Goal: Information Seeking & Learning: Learn about a topic

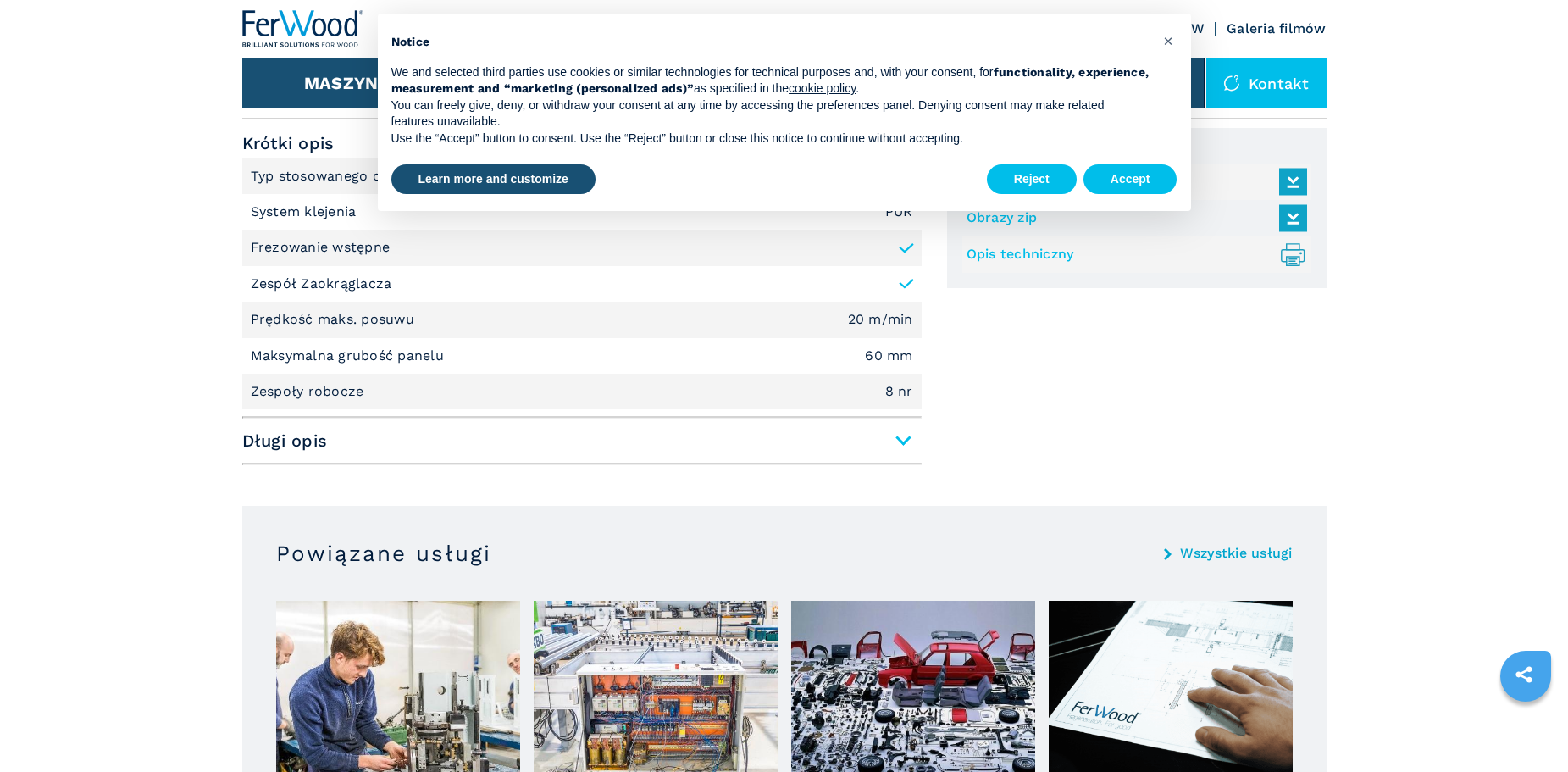
scroll to position [763, 0]
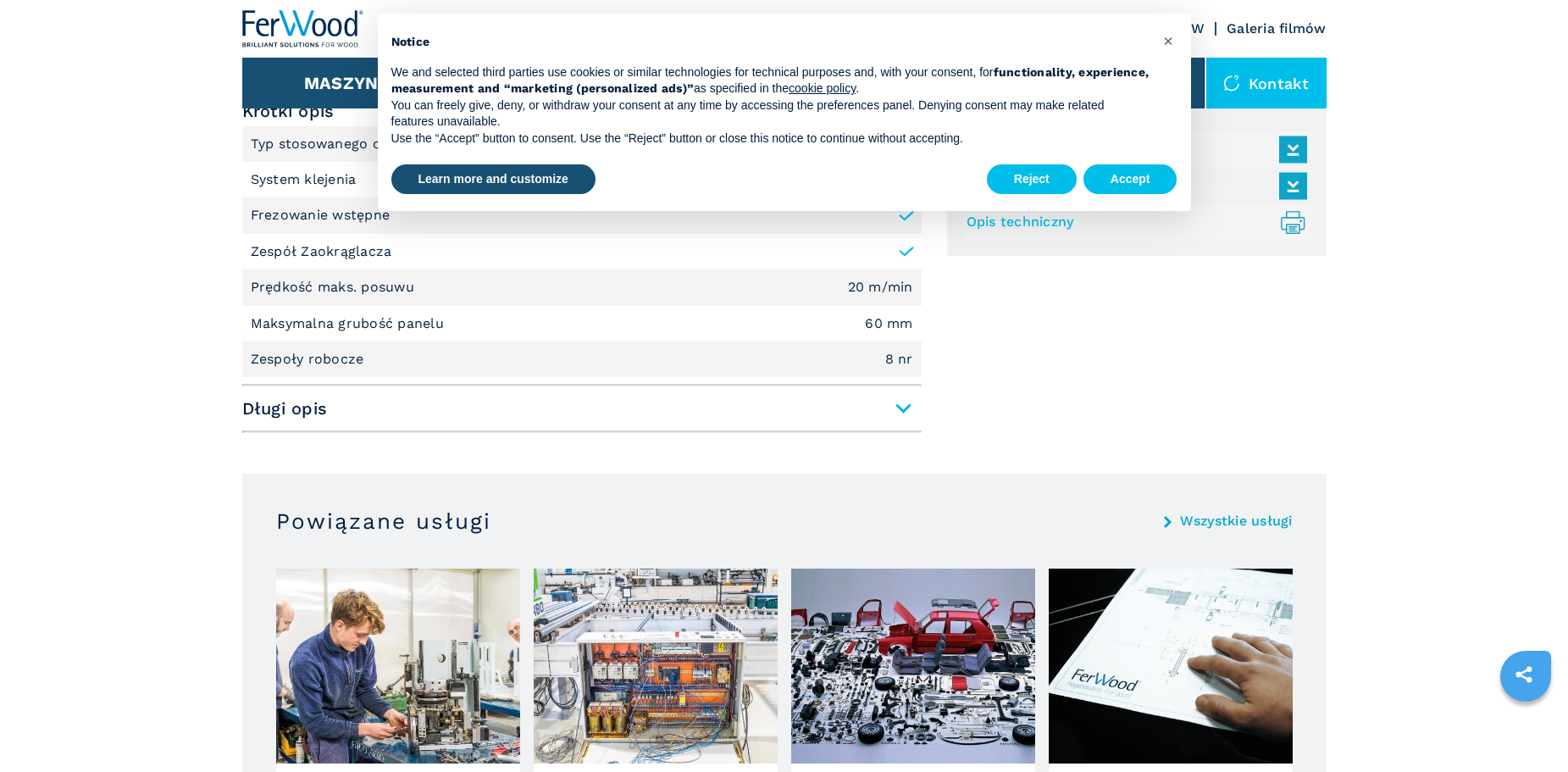
click at [897, 406] on span "Długi opis" at bounding box center [581, 408] width 679 height 31
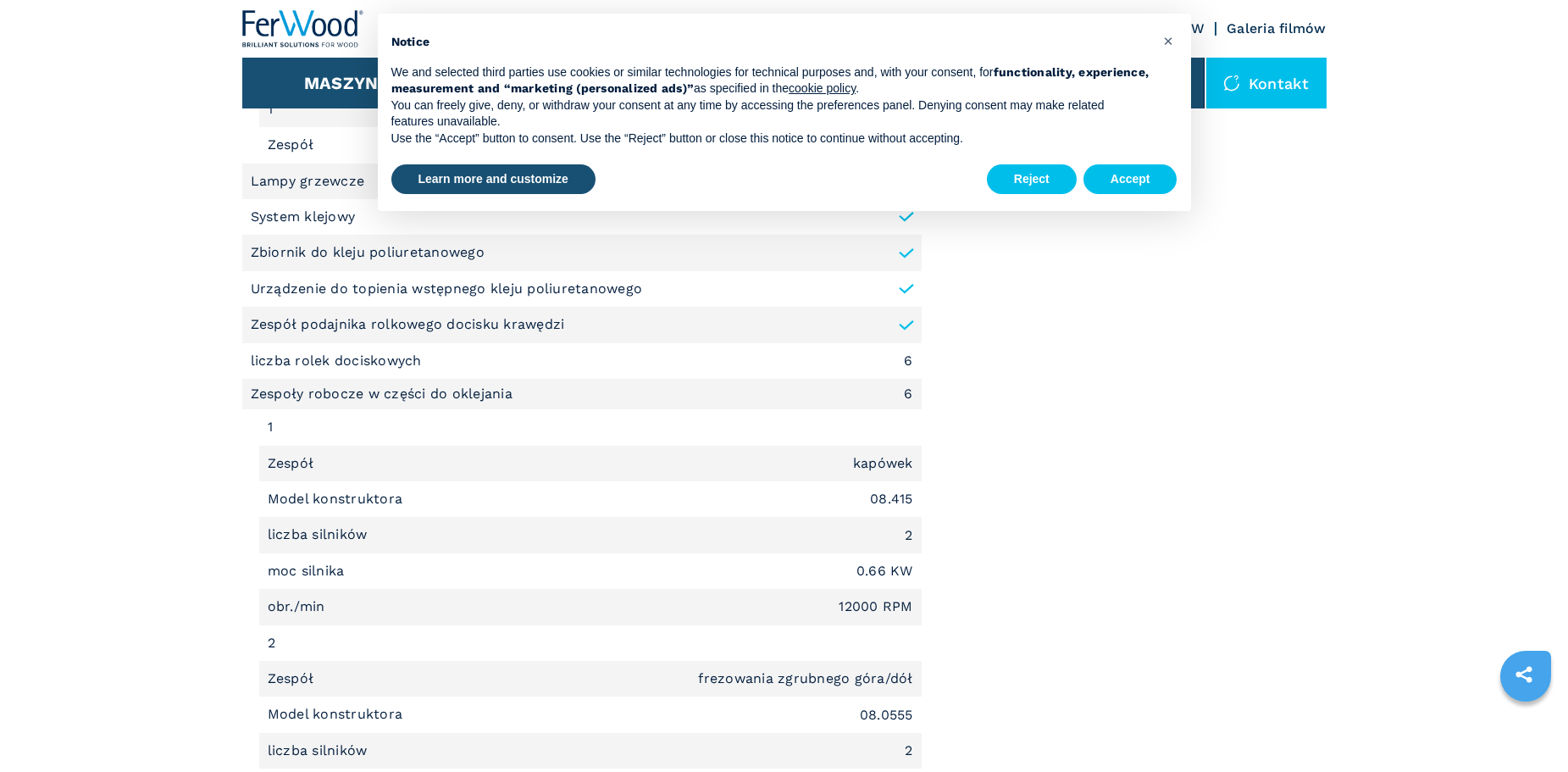
scroll to position [1525, 0]
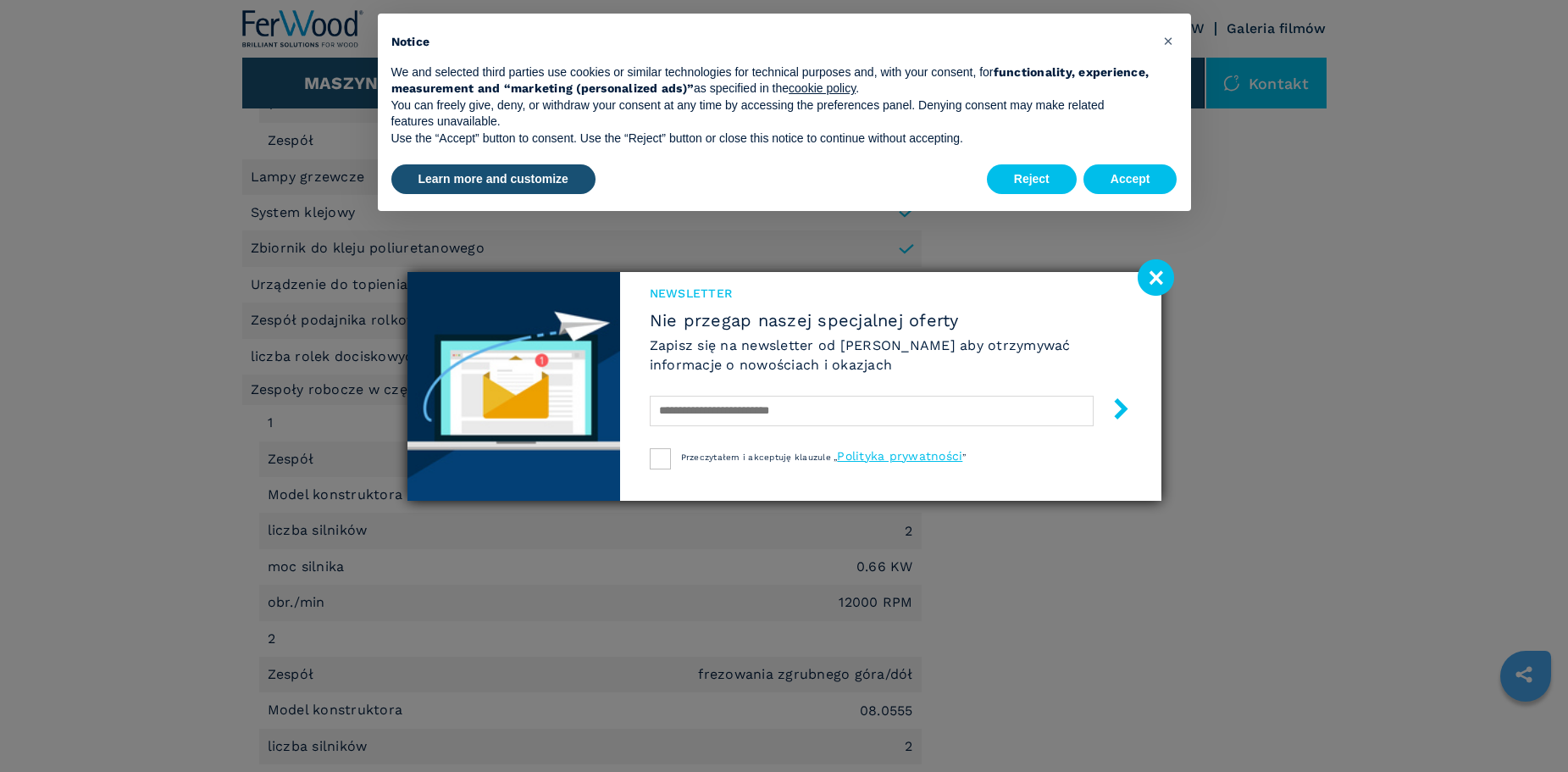
click at [1143, 285] on image at bounding box center [1156, 277] width 36 height 36
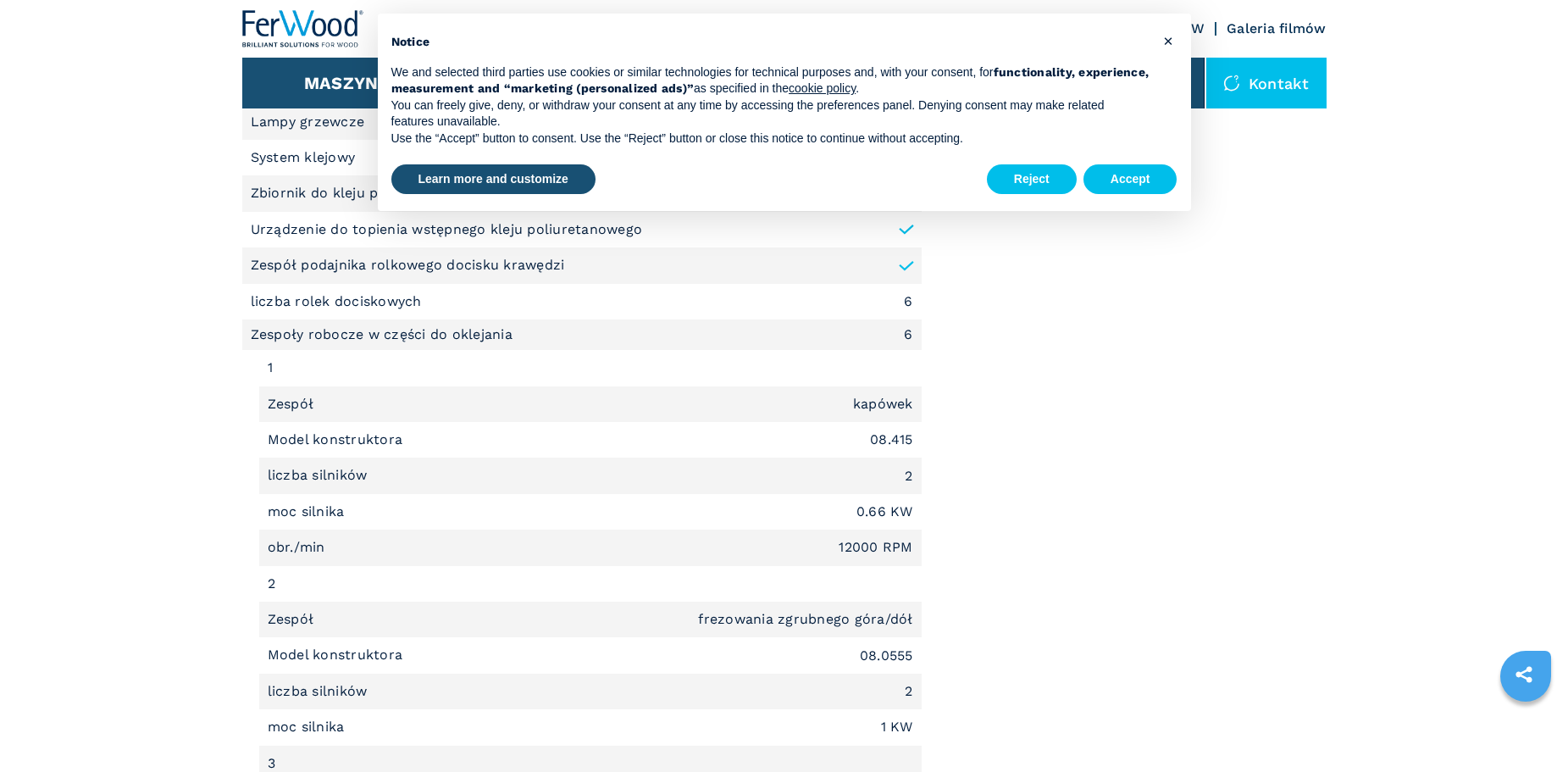
scroll to position [1610, 0]
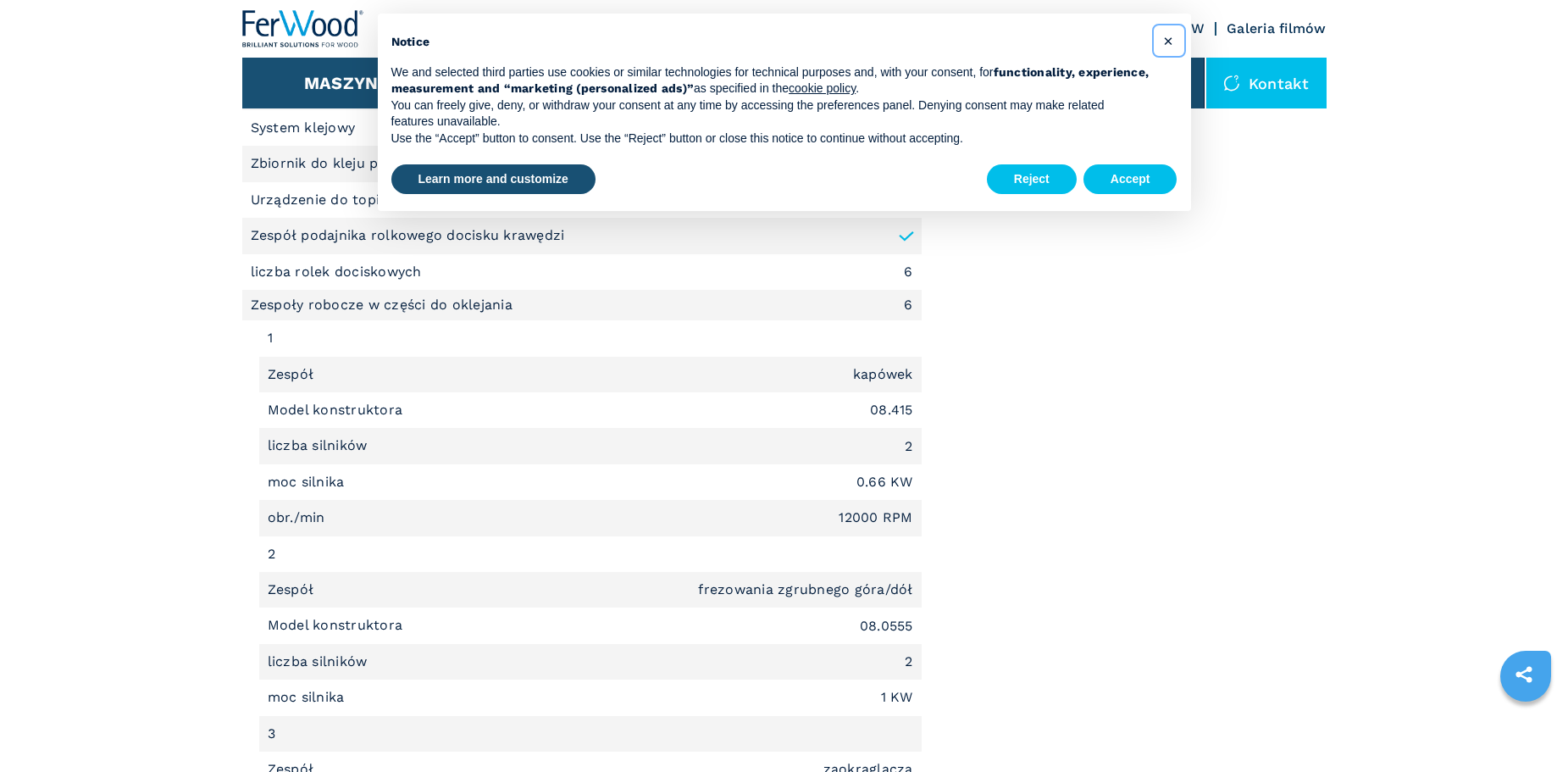
click at [1176, 42] on button "×" at bounding box center [1169, 40] width 27 height 27
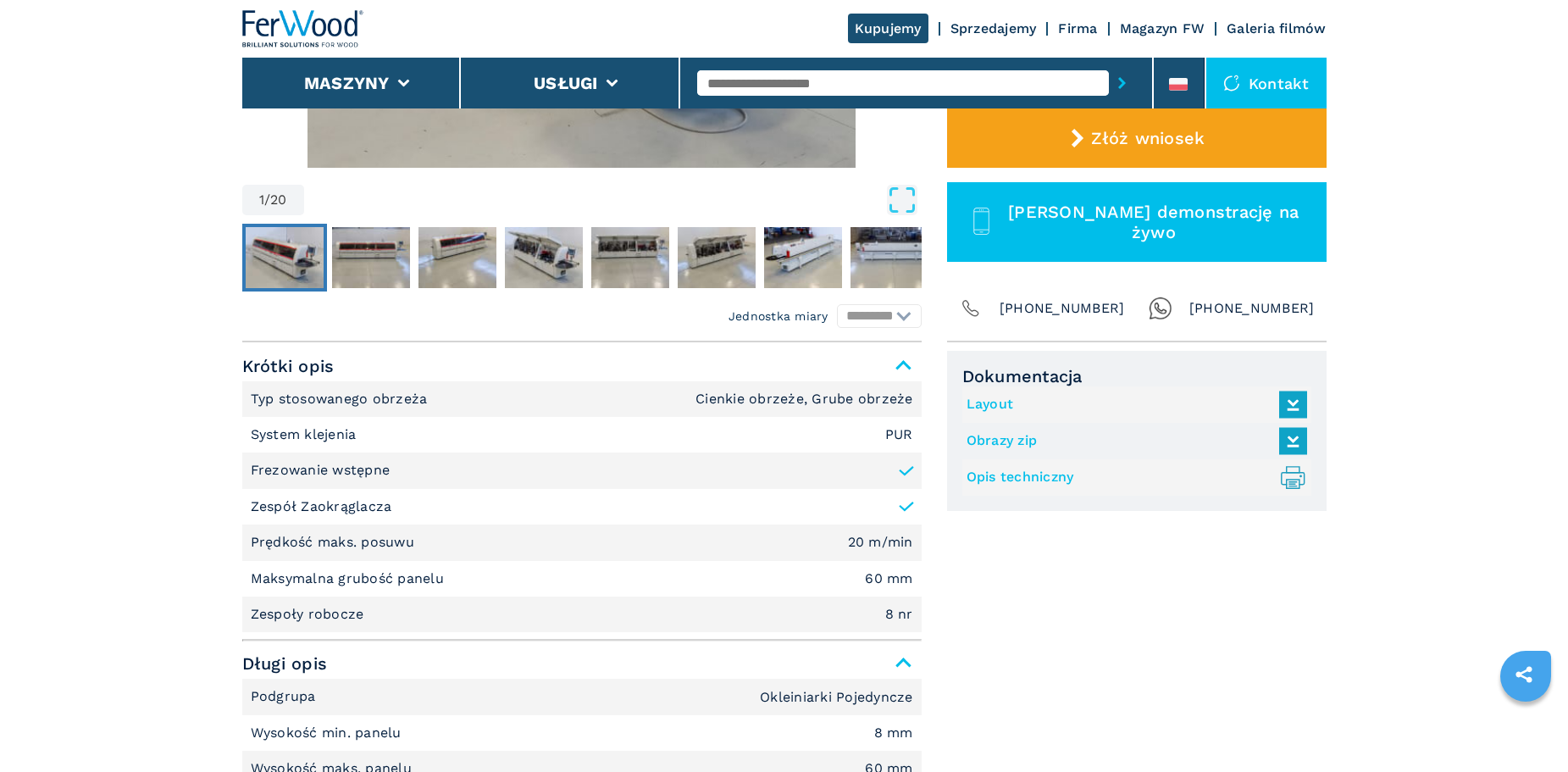
scroll to position [169, 0]
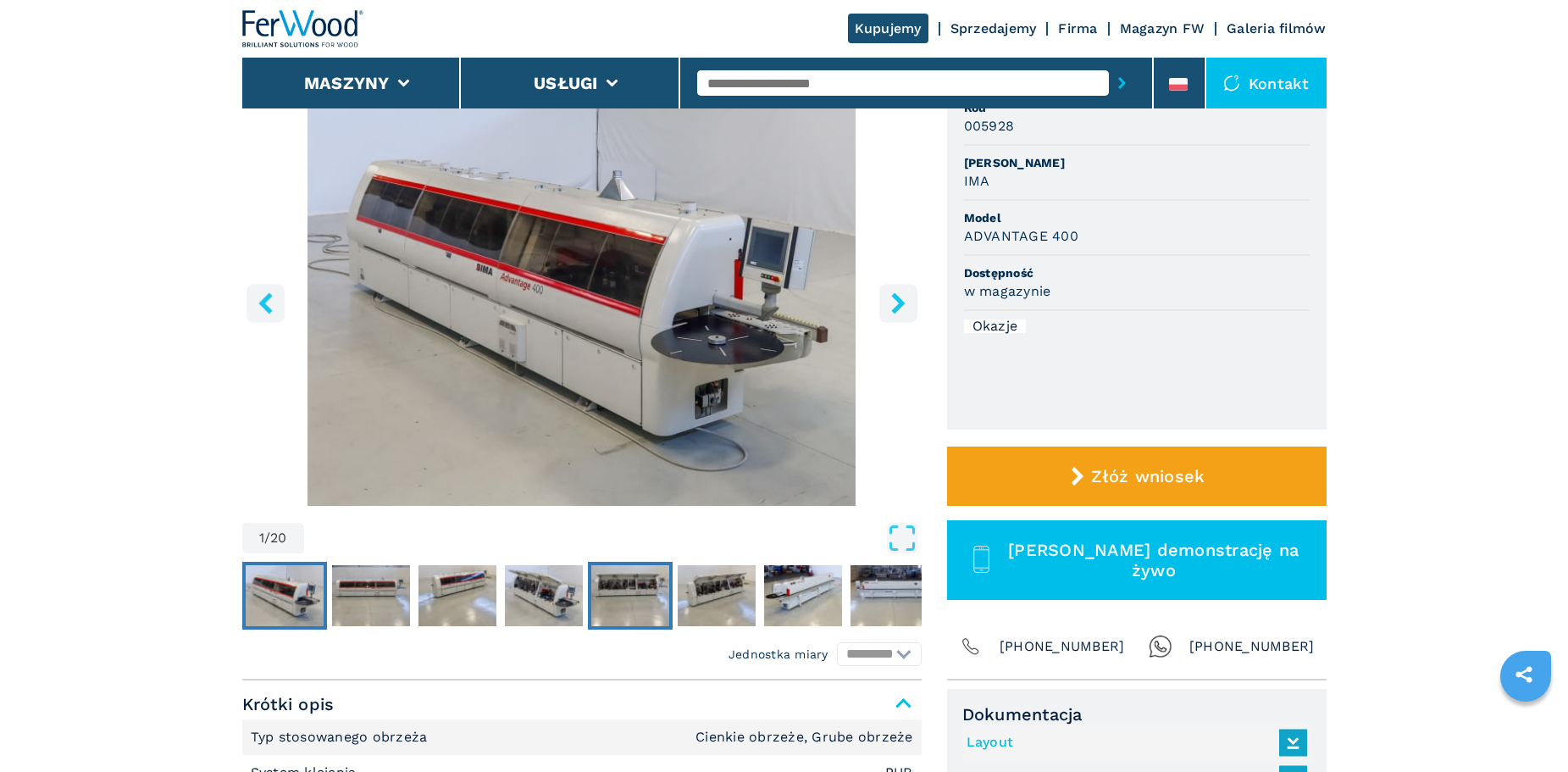
click at [655, 594] on img "Go to Slide 5" at bounding box center [630, 595] width 78 height 61
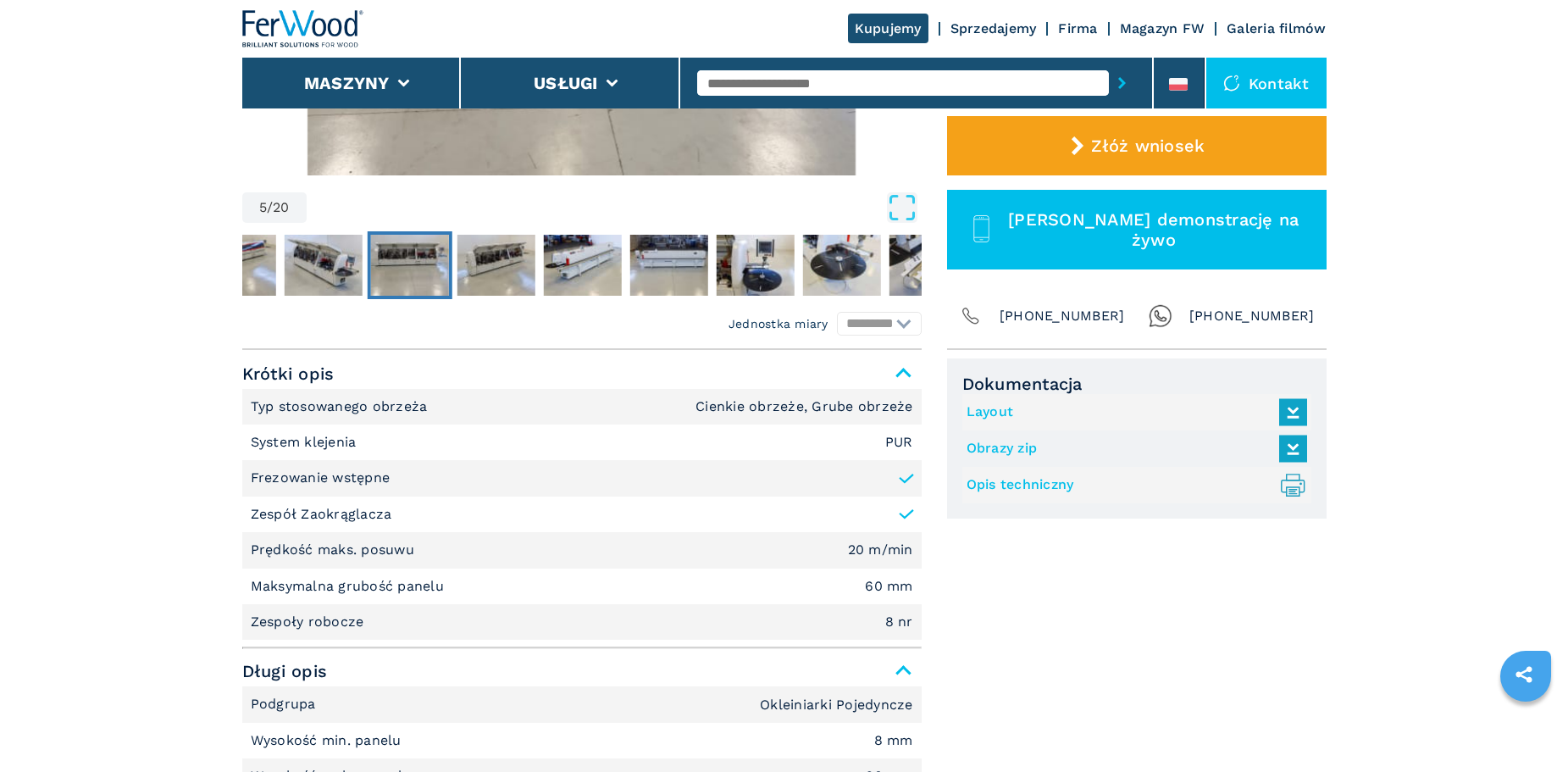
scroll to position [678, 0]
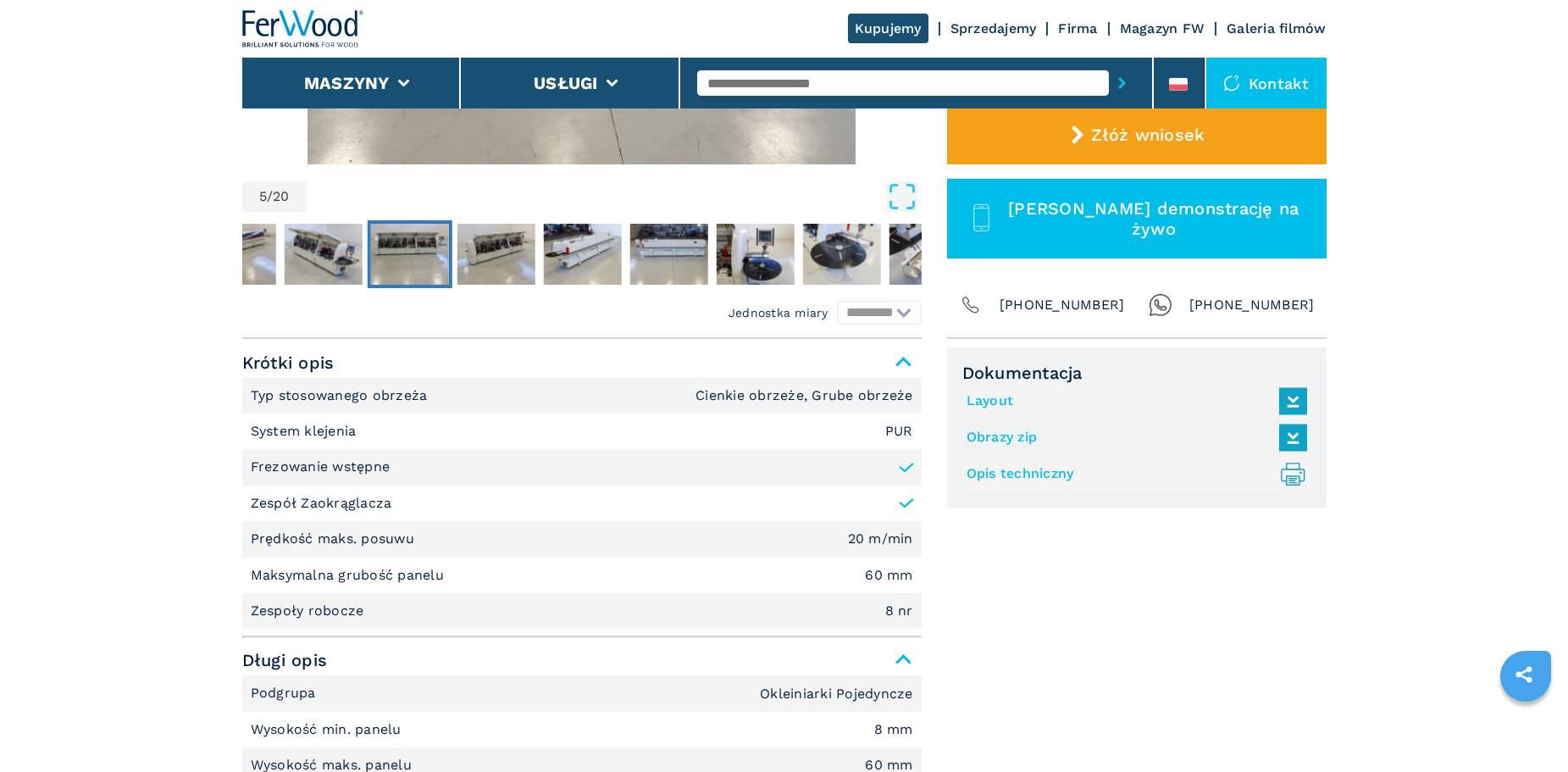
scroll to position [508, 0]
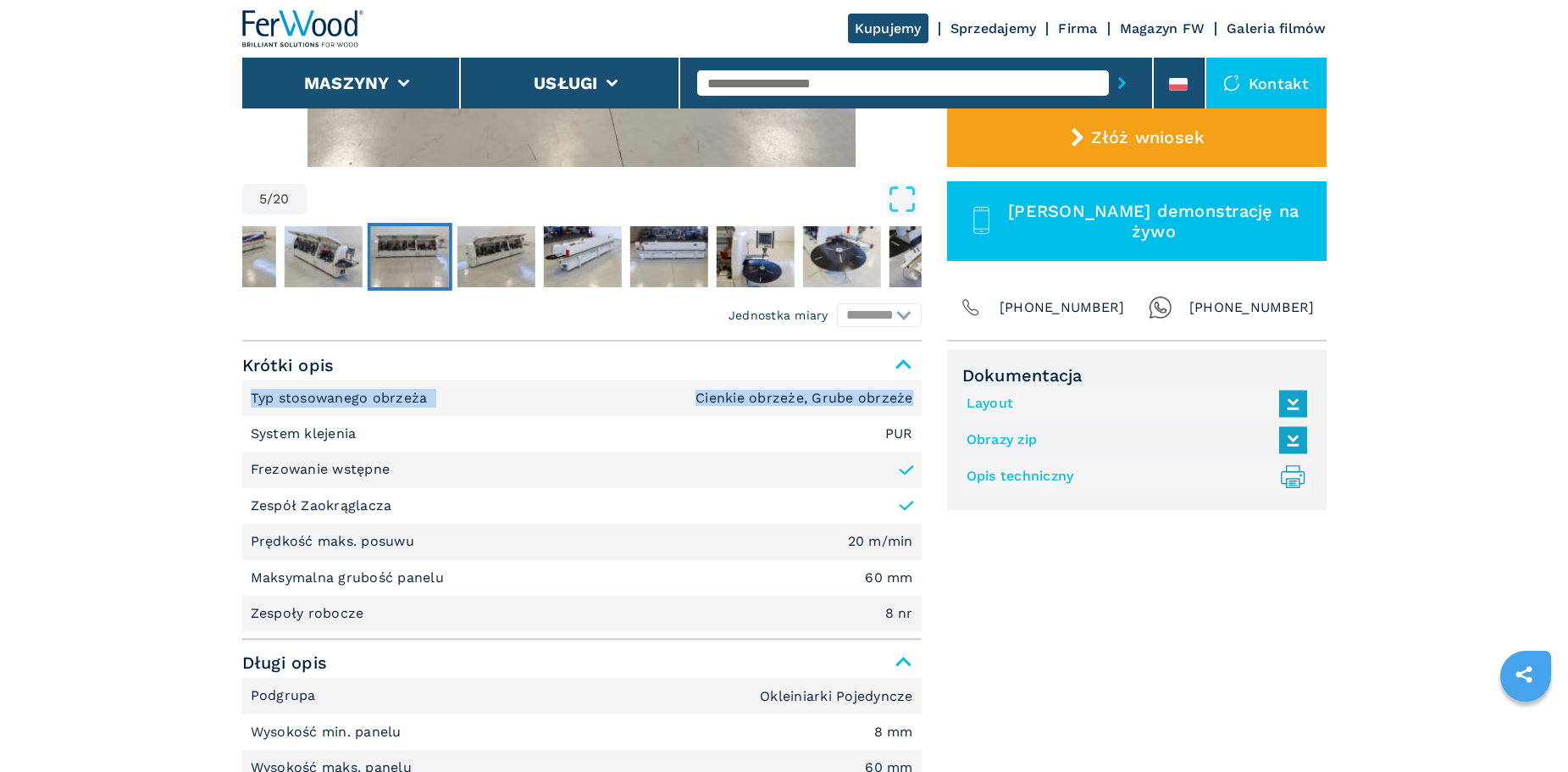
drag, startPoint x: 909, startPoint y: 402, endPoint x: 251, endPoint y: 402, distance: 658.0
click at [251, 402] on li "Typ stosowanego obrzeża Cienkie obrzeże, Grube obrzeże" at bounding box center [581, 398] width 679 height 36
copy li "Typ stosowanego obrzeża Cienkie obrzeże, Grube obrzeże"
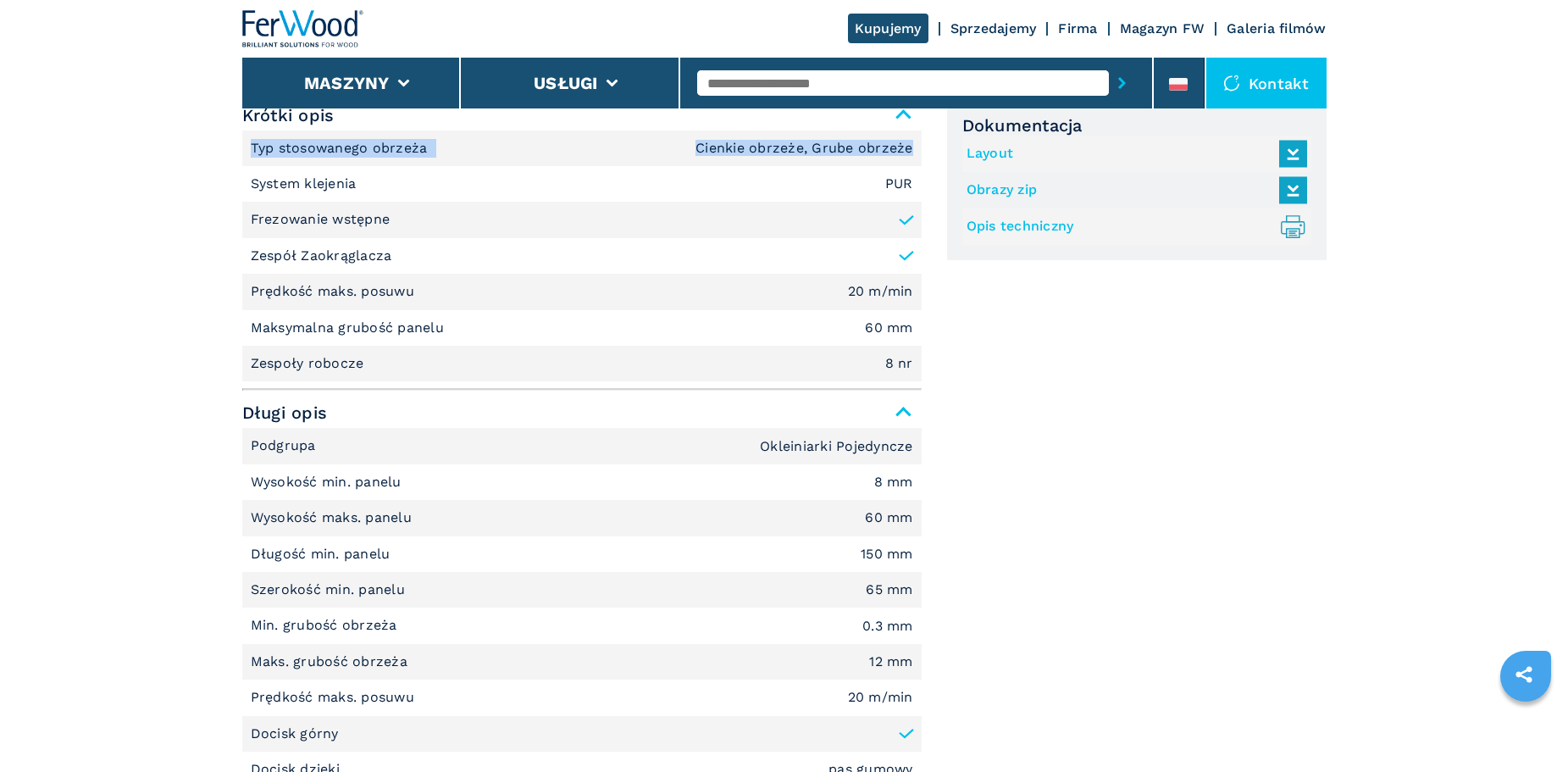
scroll to position [763, 0]
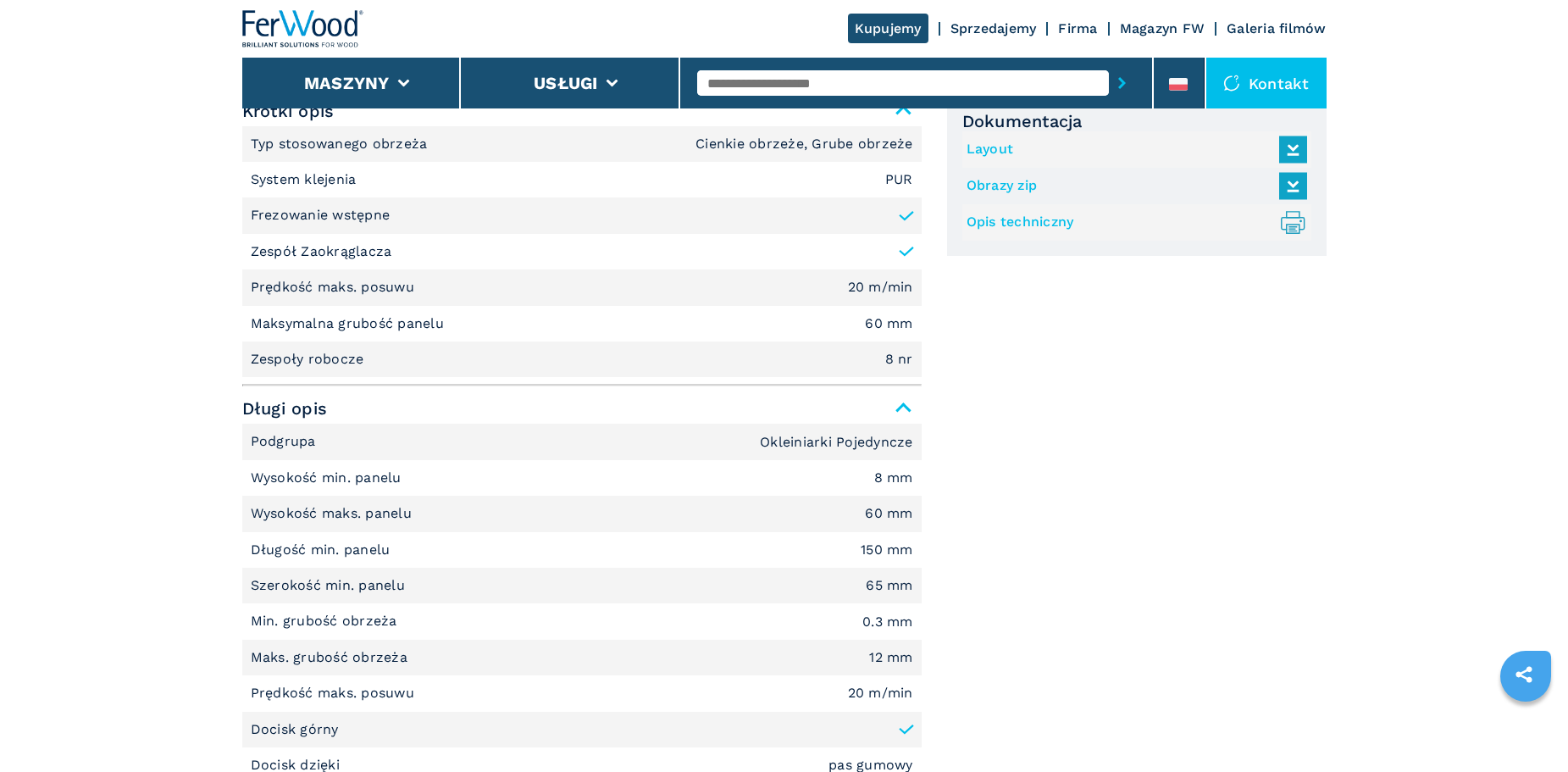
click at [857, 177] on li "System klejenia PUR" at bounding box center [581, 179] width 679 height 36
drag, startPoint x: 915, startPoint y: 140, endPoint x: 700, endPoint y: 149, distance: 215.2
click at [700, 149] on li "Typ stosowanego obrzeża Cienkie obrzeże, Grube obrzeże" at bounding box center [581, 144] width 679 height 36
copy em "Cienkie obrzeże, Grube obrzeże"
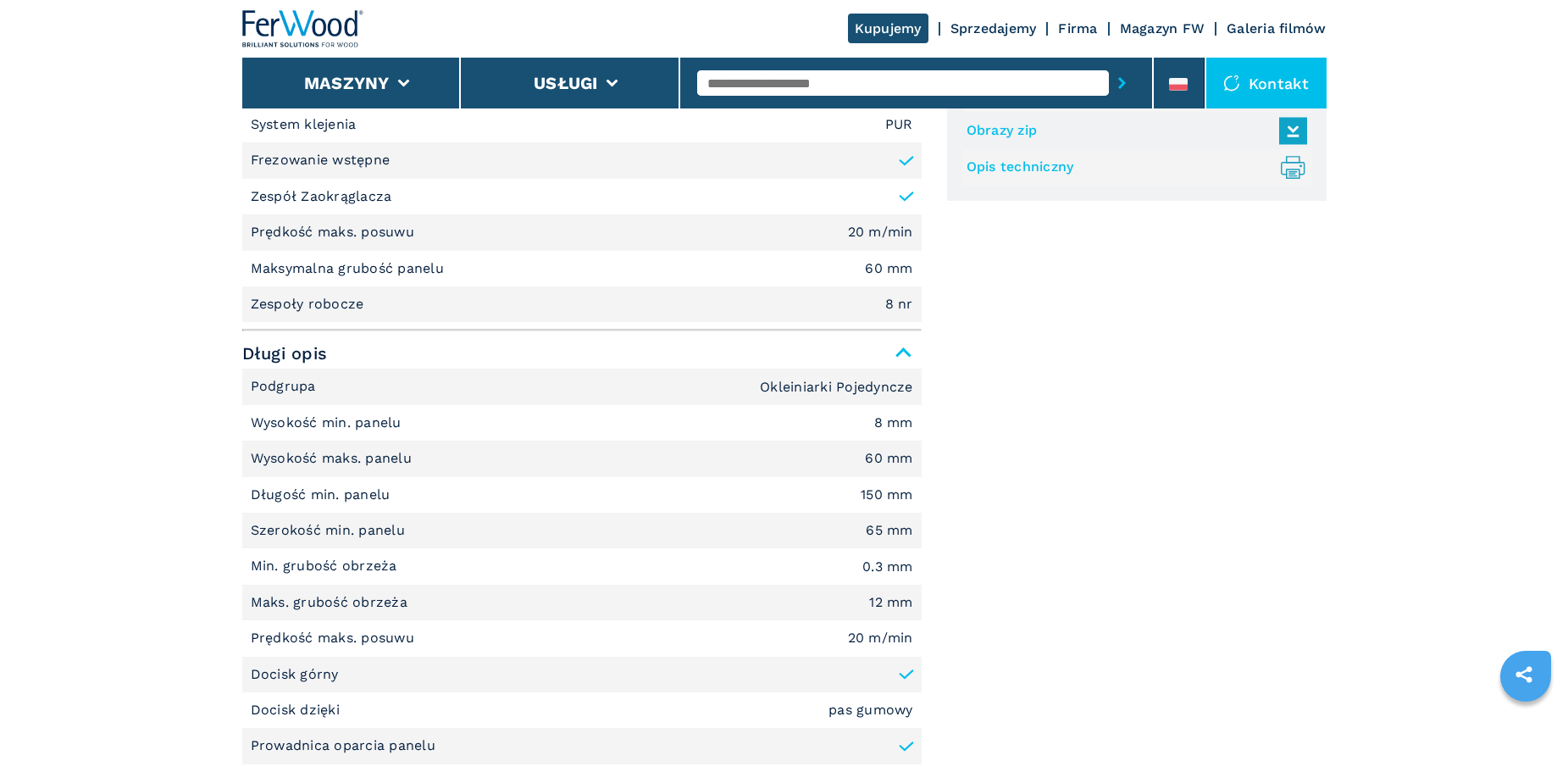
scroll to position [848, 0]
